Goal: Task Accomplishment & Management: Manage account settings

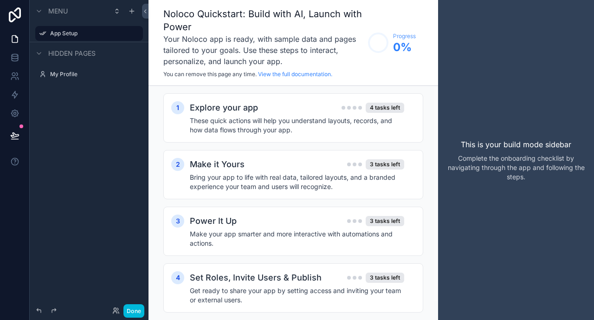
click at [237, 111] on h2 "Explore your app" at bounding box center [224, 107] width 68 height 13
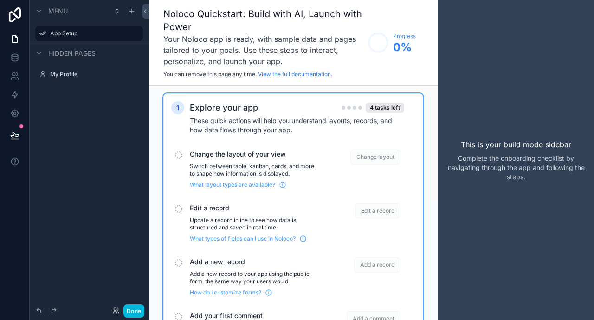
click at [223, 157] on span "Change the layout of your view" at bounding box center [254, 153] width 129 height 9
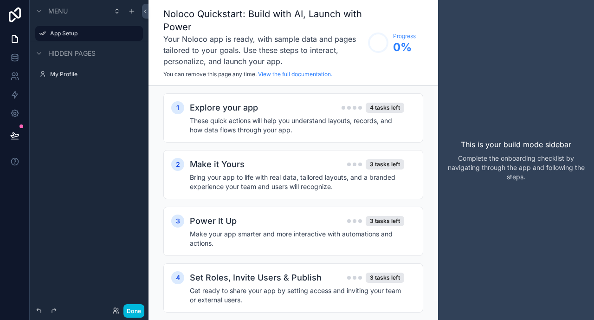
click at [220, 163] on h2 "Make it Yours" at bounding box center [217, 164] width 55 height 13
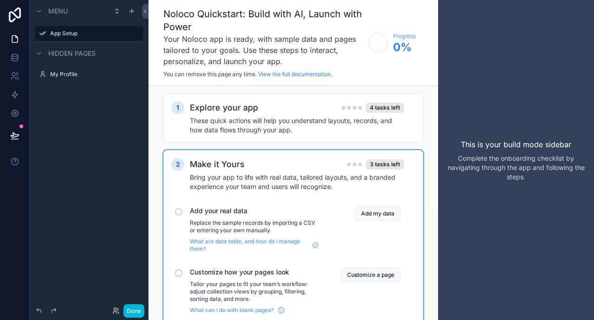
click at [220, 163] on h2 "Make it Yours" at bounding box center [217, 164] width 55 height 13
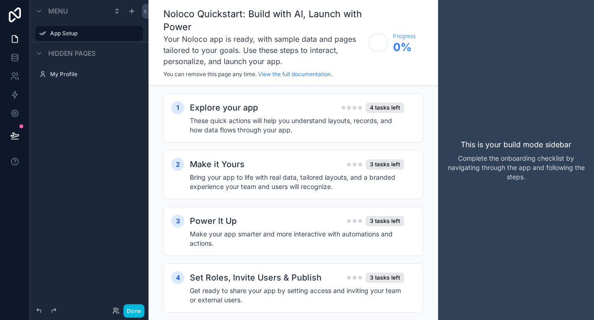
scroll to position [19, 0]
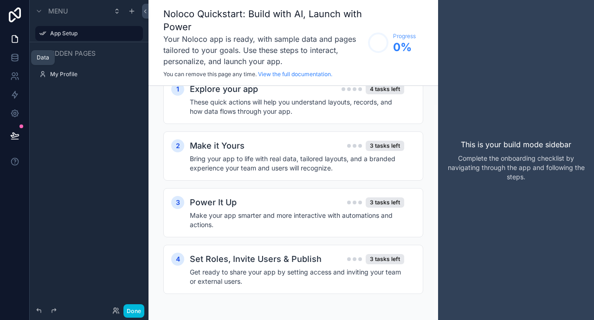
click at [19, 56] on link at bounding box center [14, 57] width 29 height 19
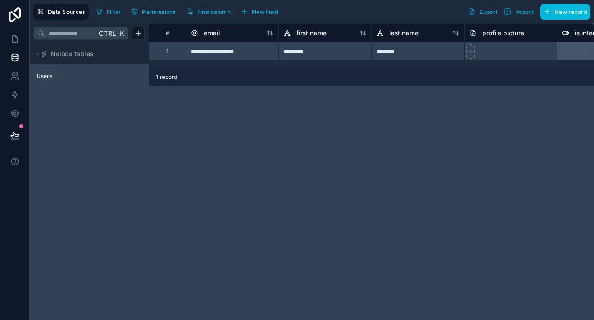
click at [13, 76] on icon at bounding box center [13, 74] width 3 height 3
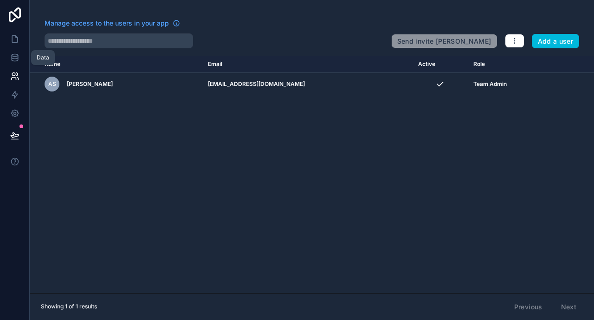
click at [17, 56] on icon at bounding box center [15, 57] width 6 height 4
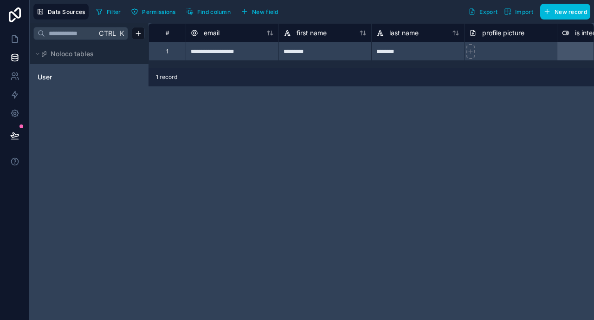
click at [60, 55] on span "Noloco tables" at bounding box center [72, 53] width 43 height 9
click at [54, 58] on span "Noloco tables" at bounding box center [72, 53] width 43 height 9
click at [46, 76] on span "User" at bounding box center [45, 76] width 14 height 9
click at [12, 93] on icon at bounding box center [14, 94] width 9 height 9
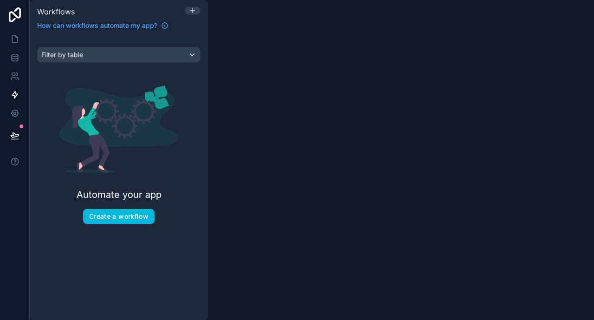
click at [115, 212] on button "Create a workflow" at bounding box center [118, 216] width 71 height 15
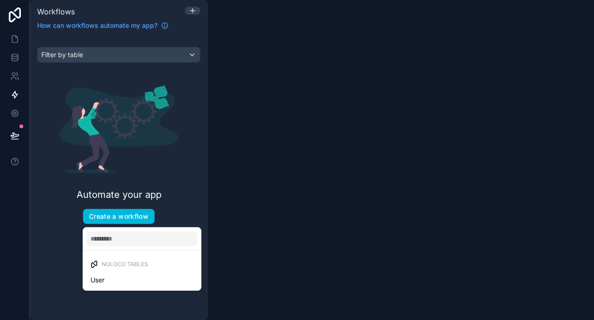
click at [108, 278] on div "User" at bounding box center [141, 279] width 103 height 11
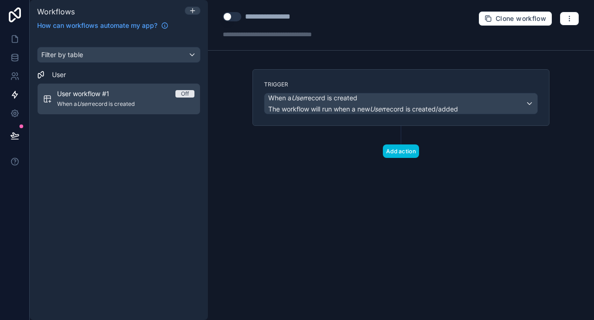
click at [122, 26] on span "How can workflows automate my app?" at bounding box center [97, 25] width 120 height 9
click at [16, 109] on icon at bounding box center [14, 113] width 9 height 9
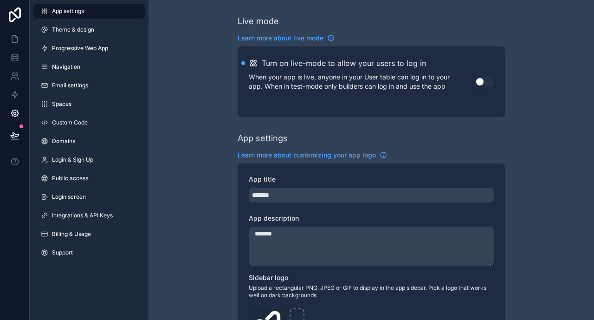
click at [83, 30] on span "Theme & design" at bounding box center [73, 29] width 42 height 7
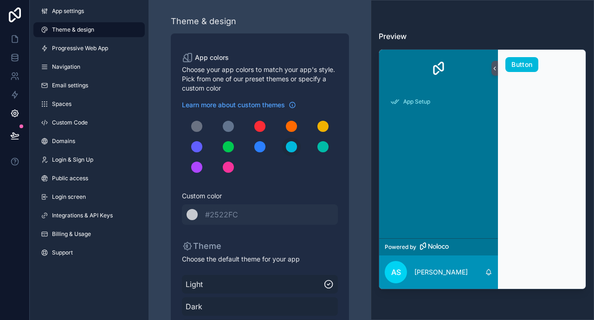
click at [80, 51] on link "Progressive Web App" at bounding box center [88, 48] width 111 height 15
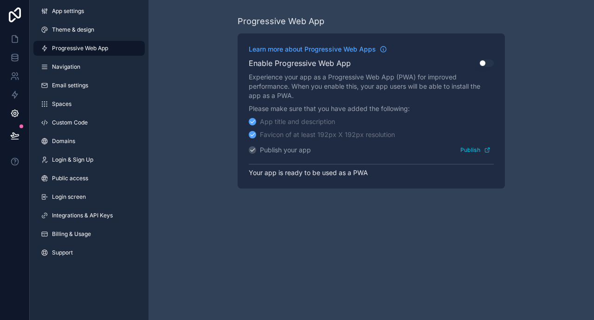
click at [64, 80] on link "Email settings" at bounding box center [88, 85] width 111 height 15
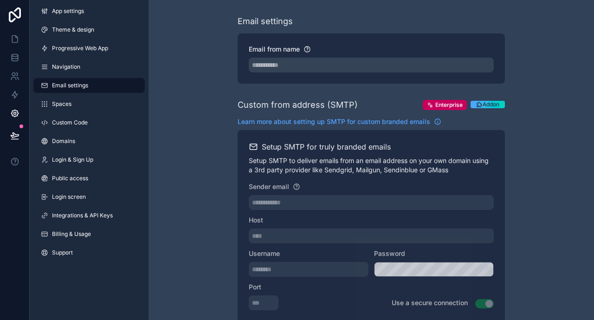
click at [59, 98] on link "Spaces" at bounding box center [88, 104] width 111 height 15
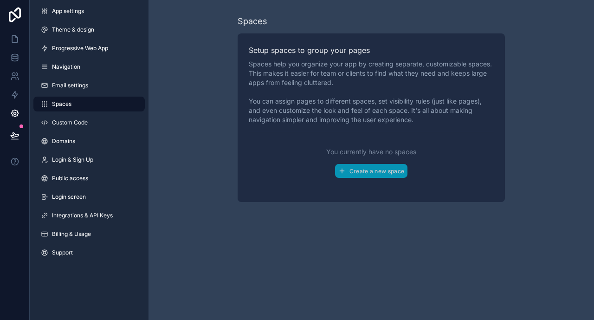
click at [60, 121] on span "Custom Code" at bounding box center [70, 122] width 36 height 7
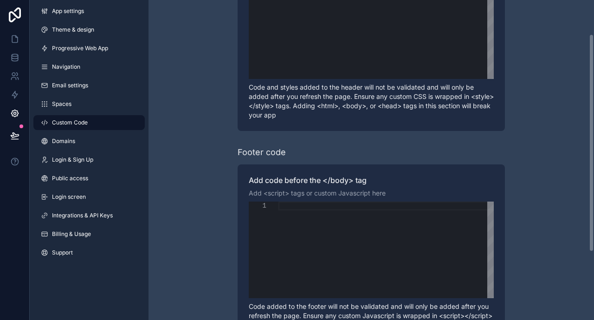
scroll to position [139, 0]
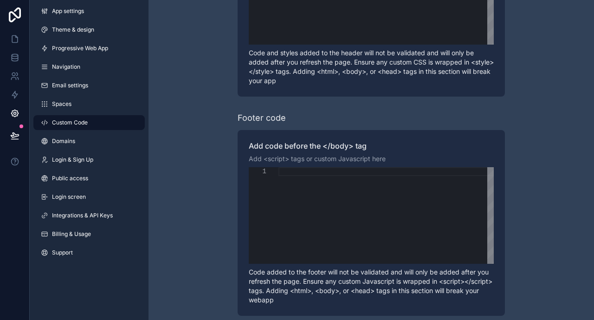
drag, startPoint x: 383, startPoint y: 204, endPoint x: 233, endPoint y: 167, distance: 154.9
click at [233, 167] on div "Learn more about adding custom code to your app Header code Add code to the end…" at bounding box center [370, 96] width 445 height 470
click at [60, 144] on span "Domains" at bounding box center [63, 140] width 23 height 7
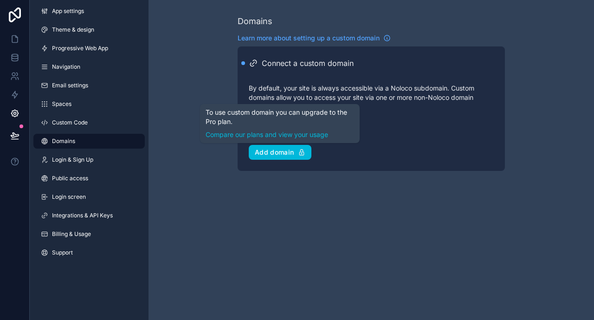
drag, startPoint x: 269, startPoint y: 155, endPoint x: 223, endPoint y: 148, distance: 46.4
click at [223, 148] on div "Domains Learn more about setting up a custom domain Connect a custom domain By …" at bounding box center [370, 93] width 445 height 186
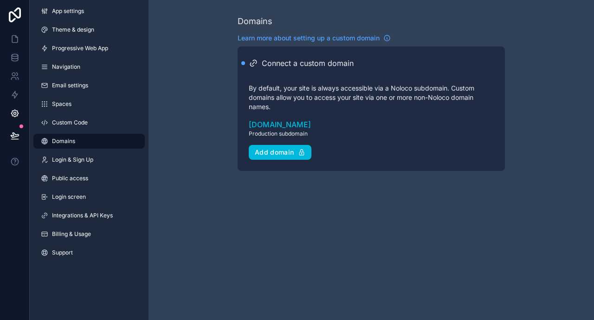
click at [77, 181] on span "Public access" at bounding box center [70, 177] width 36 height 7
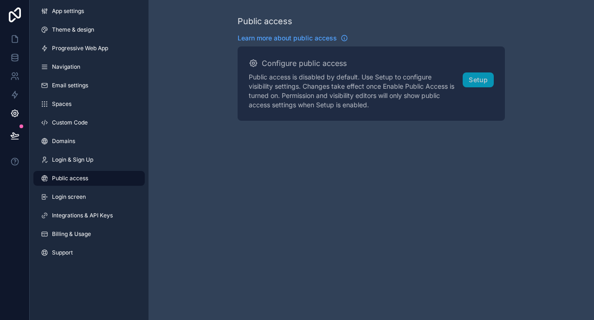
click at [64, 147] on link "Domains" at bounding box center [88, 141] width 111 height 15
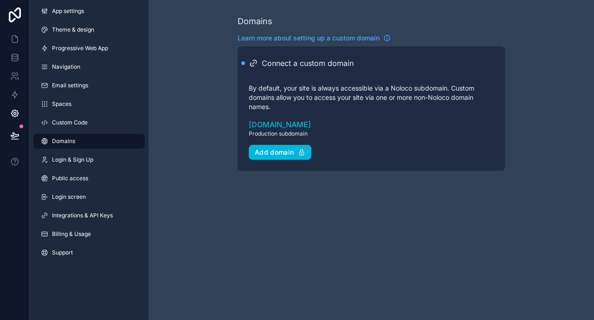
click at [13, 12] on icon at bounding box center [15, 14] width 19 height 15
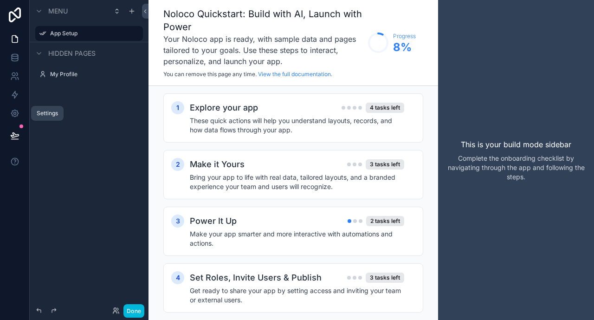
click at [21, 108] on link at bounding box center [14, 113] width 29 height 19
click at [9, 12] on icon at bounding box center [15, 14] width 19 height 15
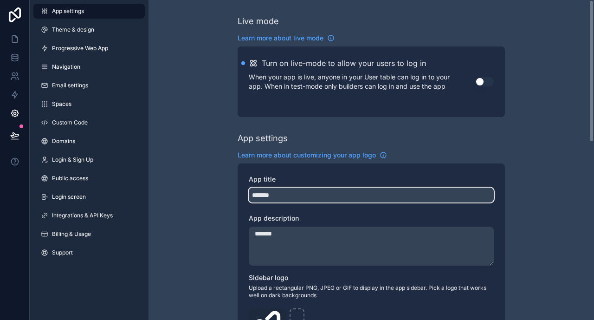
click at [287, 193] on input "*******" at bounding box center [371, 194] width 245 height 15
drag, startPoint x: 255, startPoint y: 196, endPoint x: 250, endPoint y: 196, distance: 5.1
click at [250, 196] on input "*******" at bounding box center [371, 194] width 245 height 15
click at [266, 196] on input "*******" at bounding box center [371, 194] width 245 height 15
click at [286, 195] on input "*******" at bounding box center [371, 194] width 245 height 15
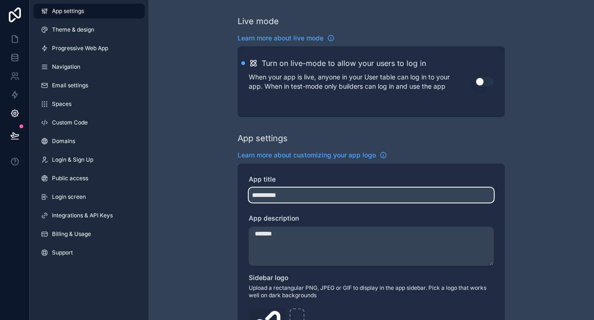
type input "**********"
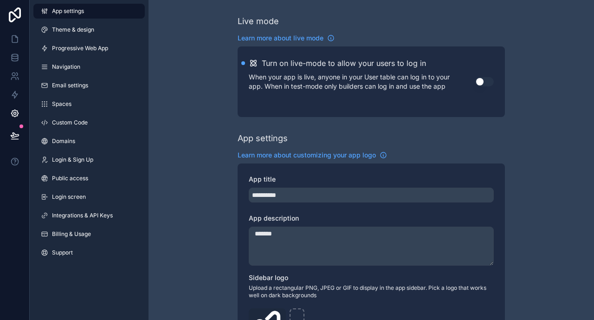
click at [282, 235] on textarea "*******" at bounding box center [371, 245] width 245 height 39
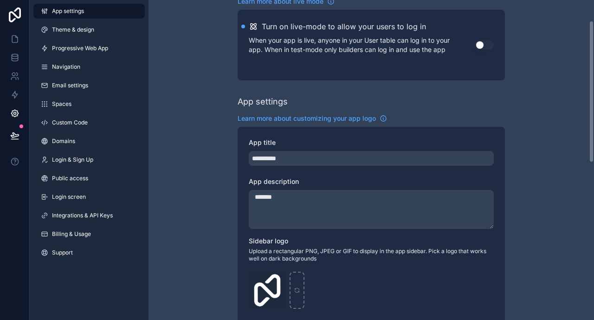
scroll to position [46, 0]
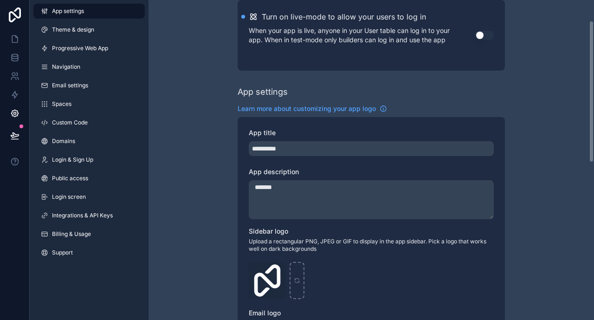
click at [220, 179] on div "**********" at bounding box center [370, 313] width 445 height 718
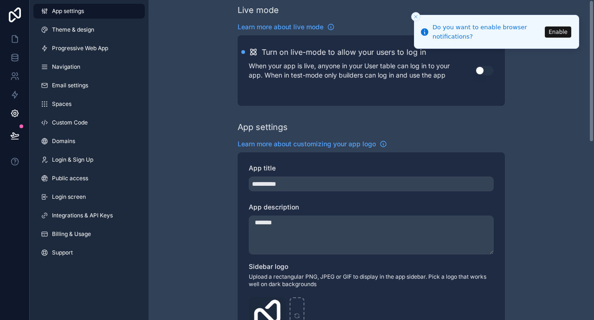
scroll to position [0, 0]
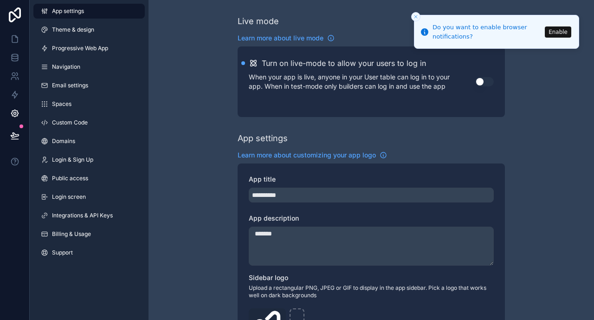
click at [567, 30] on button "Enable" at bounding box center [558, 31] width 26 height 11
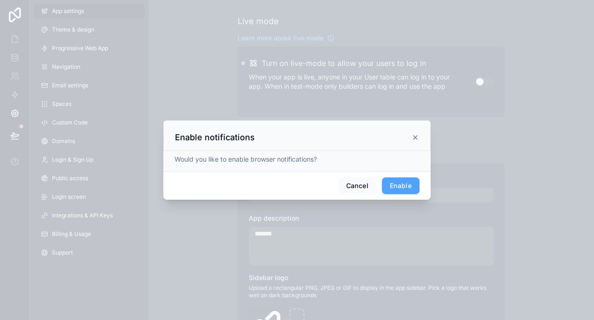
click at [389, 184] on button "Enable" at bounding box center [401, 185] width 38 height 17
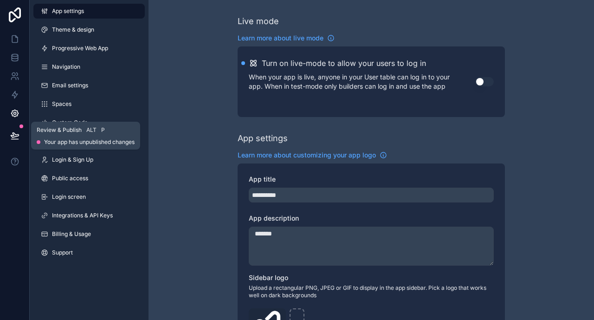
click at [13, 137] on icon at bounding box center [15, 135] width 8 height 5
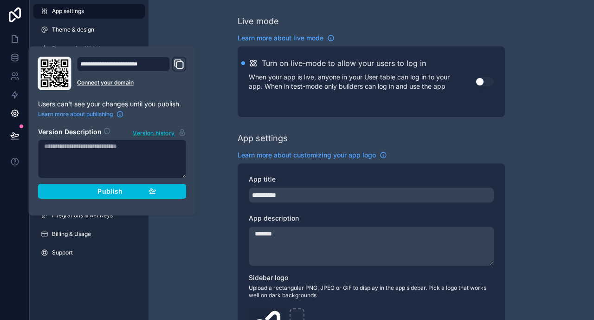
click at [178, 65] on icon "Domain and Custom Link" at bounding box center [179, 63] width 11 height 11
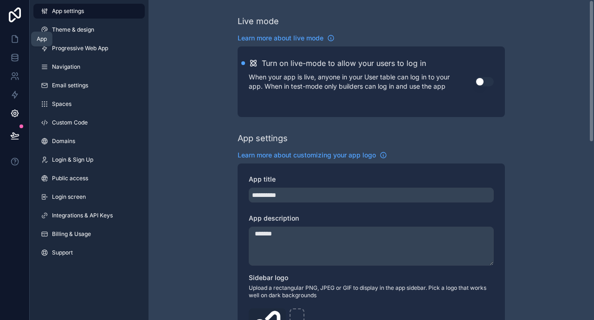
click at [16, 39] on icon at bounding box center [14, 38] width 9 height 9
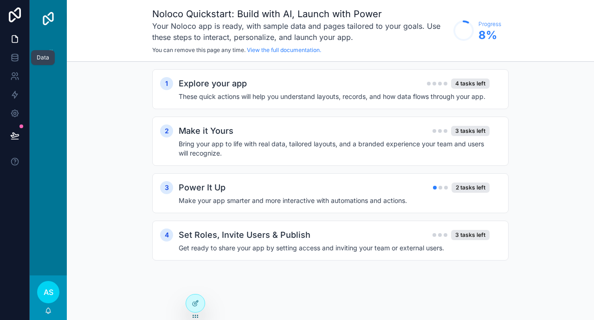
click at [14, 62] on link at bounding box center [14, 57] width 29 height 19
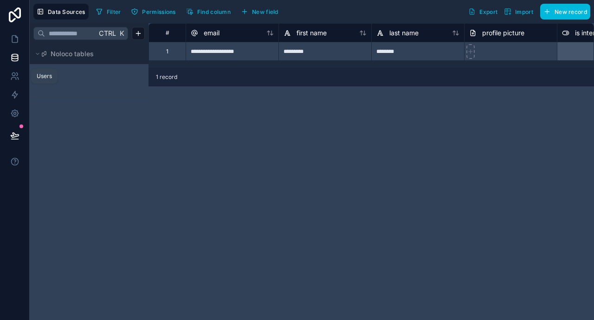
click at [18, 81] on link at bounding box center [14, 76] width 29 height 19
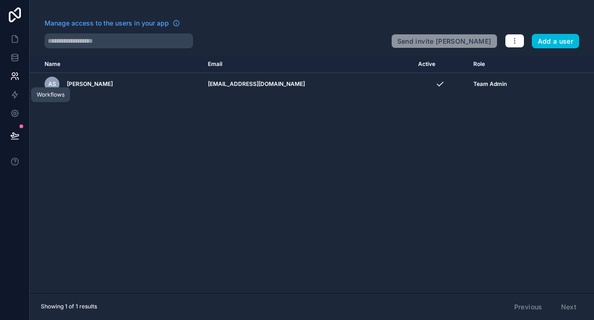
click at [21, 93] on link at bounding box center [14, 94] width 29 height 19
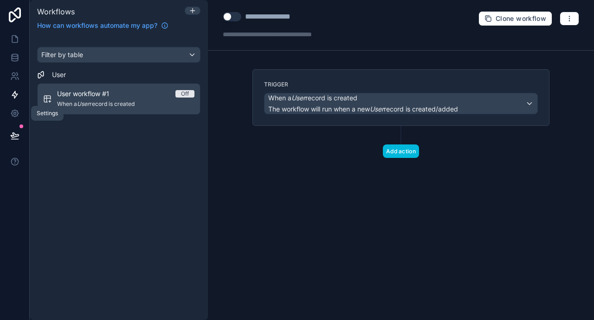
click at [12, 115] on icon at bounding box center [14, 113] width 7 height 7
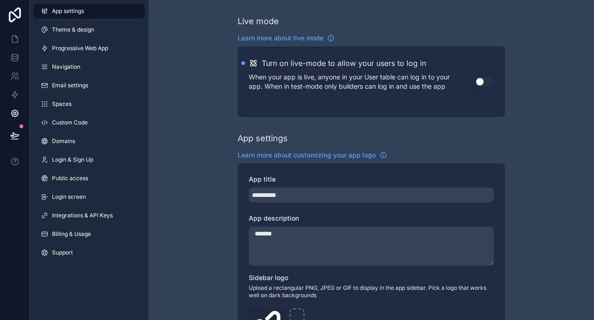
click at [79, 215] on span "Integrations & API Keys" at bounding box center [82, 215] width 61 height 7
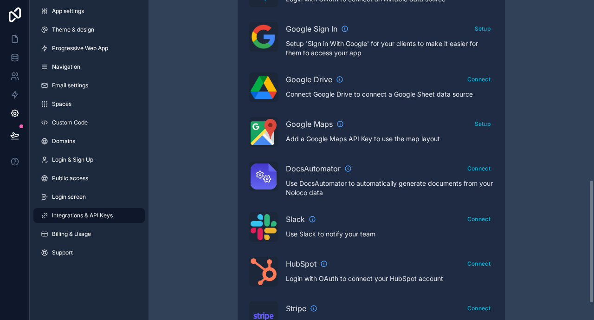
scroll to position [507, 0]
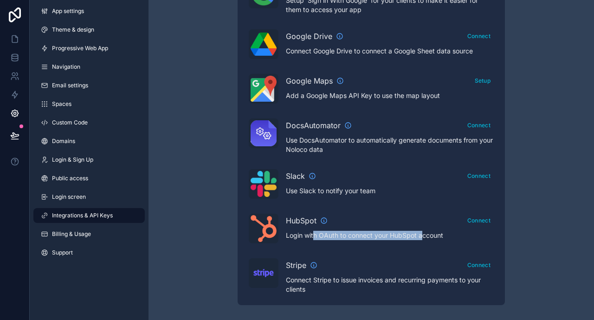
drag, startPoint x: 315, startPoint y: 234, endPoint x: 421, endPoint y: 235, distance: 106.3
click at [421, 235] on p "Login with OAuth to connect your HubSpot account" at bounding box center [390, 235] width 208 height 9
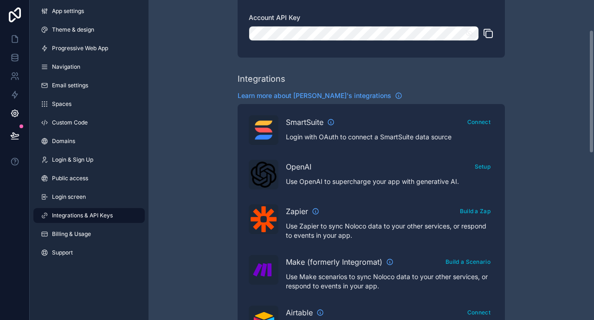
scroll to position [0, 0]
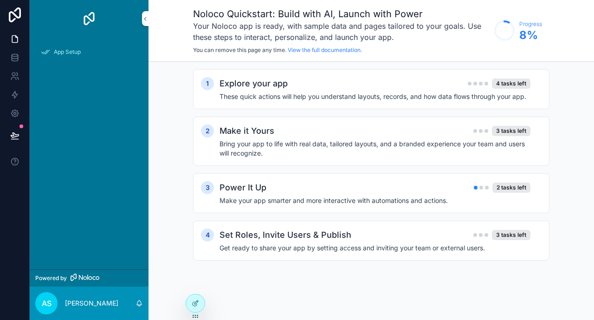
click at [70, 51] on span "App Setup" at bounding box center [67, 51] width 27 height 7
click at [74, 50] on span "App Setup" at bounding box center [67, 51] width 27 height 7
click at [18, 55] on icon at bounding box center [15, 55] width 6 height 2
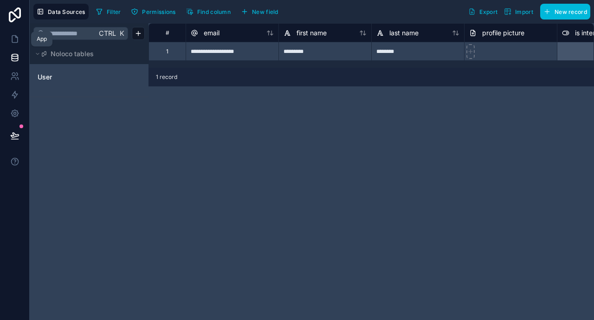
click at [16, 37] on icon at bounding box center [16, 37] width 2 height 2
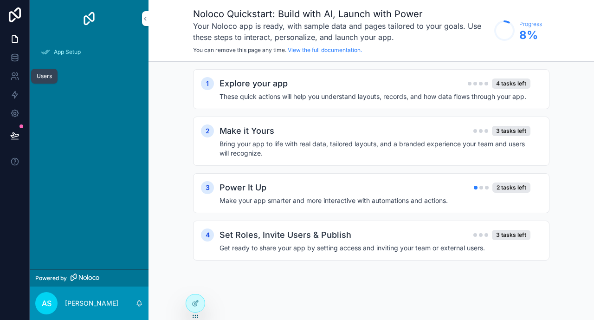
click at [15, 81] on link at bounding box center [14, 76] width 29 height 19
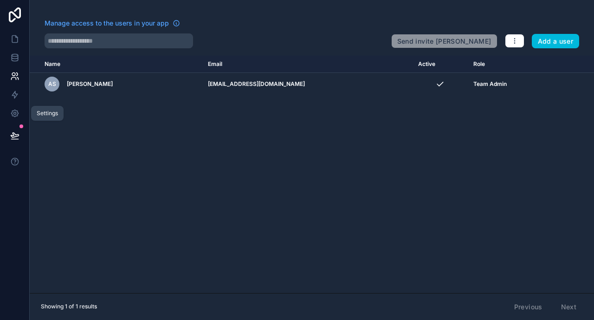
click at [14, 109] on icon at bounding box center [14, 113] width 9 height 9
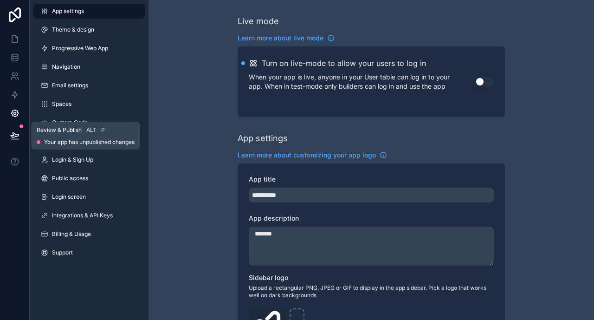
click at [13, 135] on icon at bounding box center [14, 135] width 9 height 9
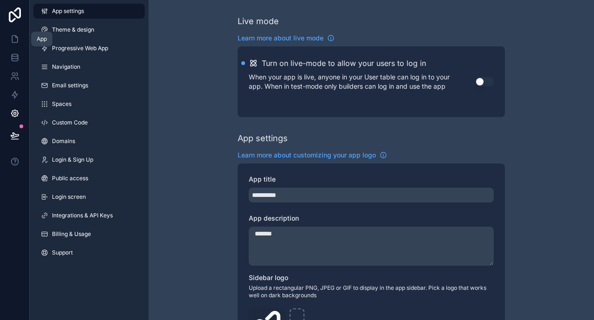
drag, startPoint x: 13, startPoint y: 135, endPoint x: 20, endPoint y: 44, distance: 91.3
click at [20, 44] on link at bounding box center [14, 39] width 29 height 19
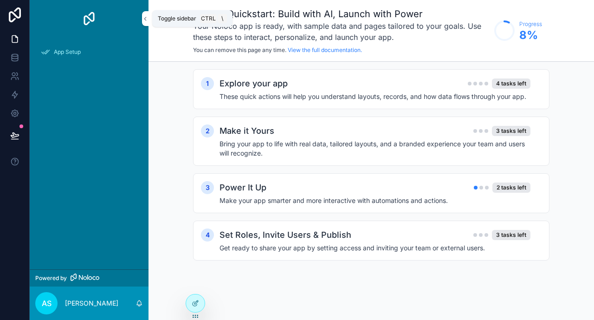
click at [145, 17] on icon "scrollable content" at bounding box center [145, 18] width 6 height 7
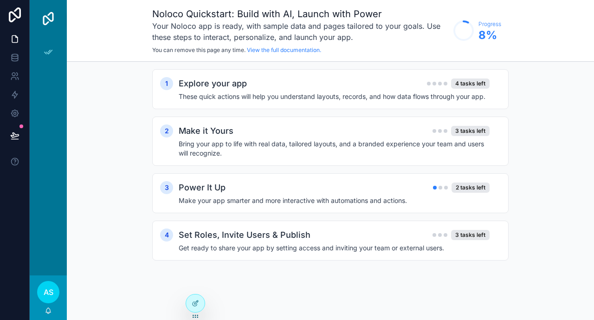
click at [13, 16] on icon at bounding box center [15, 14] width 19 height 15
